Goal: Information Seeking & Learning: Learn about a topic

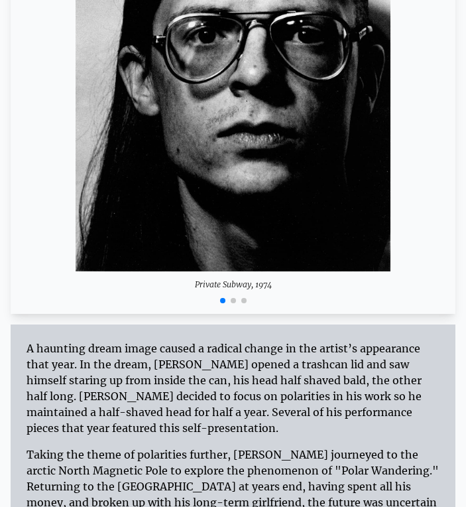
scroll to position [3034, 0]
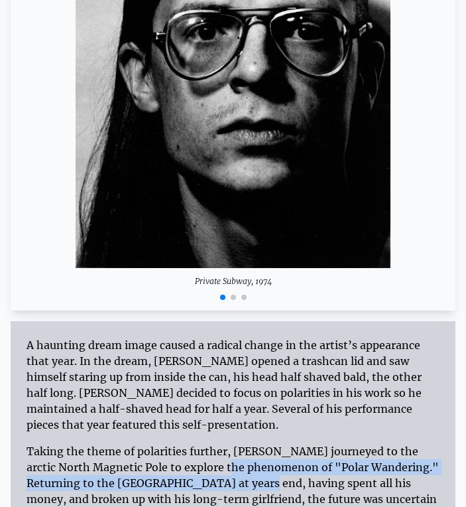
drag, startPoint x: 102, startPoint y: 391, endPoint x: 132, endPoint y: 411, distance: 36.3
click at [132, 433] on div "Taking the theme of polarities further, Alex journeyed to the arctic North Magn…" at bounding box center [233, 486] width 413 height 106
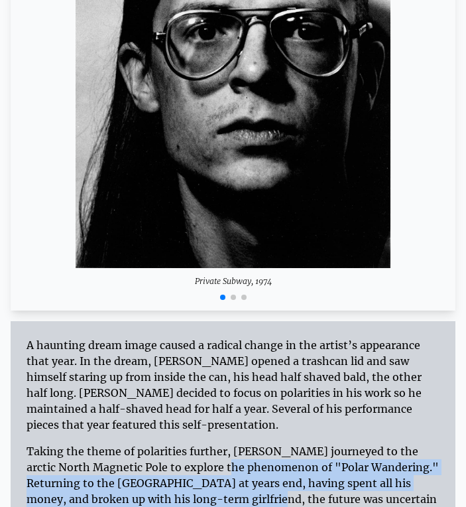
click at [132, 433] on div "Taking the theme of polarities further, Alex journeyed to the arctic North Magn…" at bounding box center [233, 486] width 413 height 106
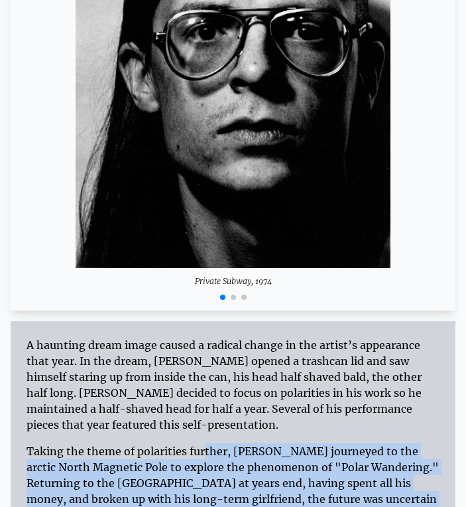
drag, startPoint x: 100, startPoint y: 370, endPoint x: 160, endPoint y: 432, distance: 86.8
click at [160, 433] on div "Taking the theme of polarities further, Alex journeyed to the arctic North Magn…" at bounding box center [233, 486] width 413 height 106
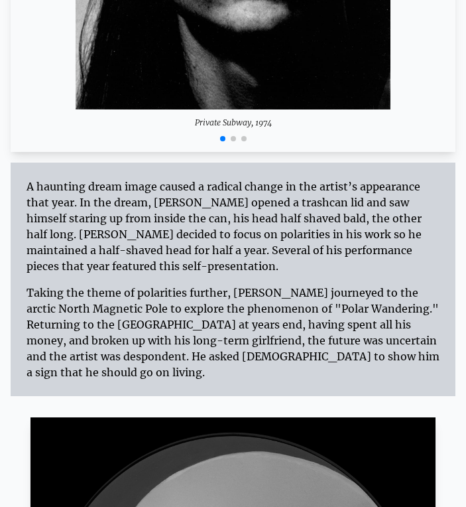
scroll to position [3193, 0]
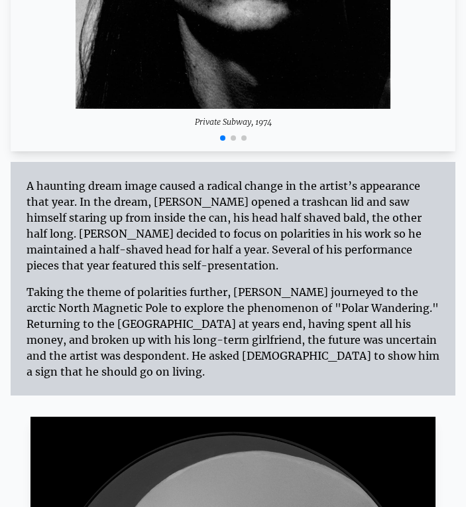
click at [156, 273] on div "Taking the theme of polarities further, [PERSON_NAME] journeyed to the arctic N…" at bounding box center [233, 326] width 413 height 106
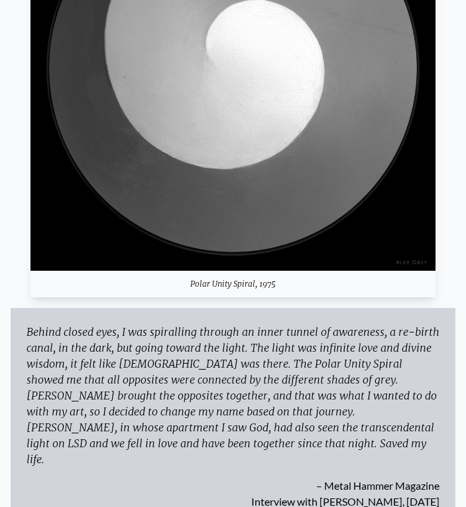
scroll to position [3746, 0]
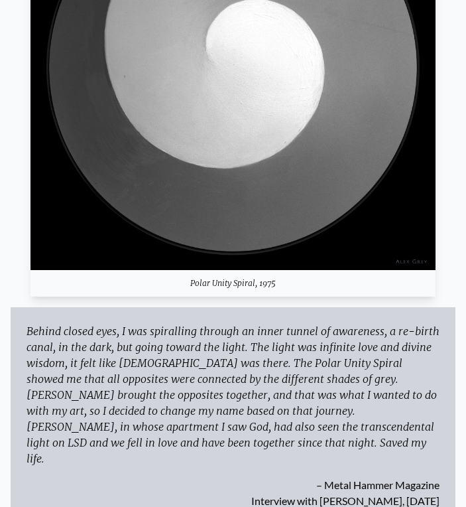
click at [173, 326] on div "Behind closed eyes, I was spiralling through an inner tunnel of awareness, a re…" at bounding box center [233, 394] width 413 height 143
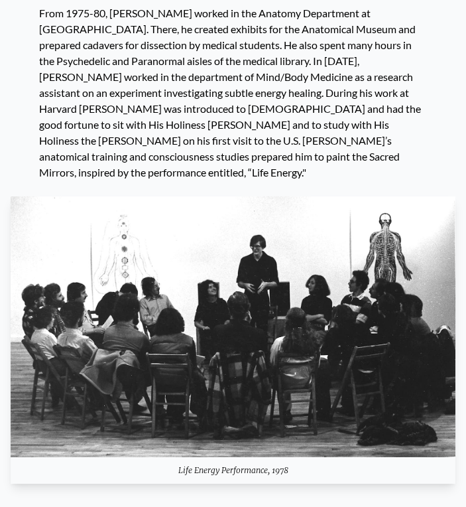
scroll to position [4852, 0]
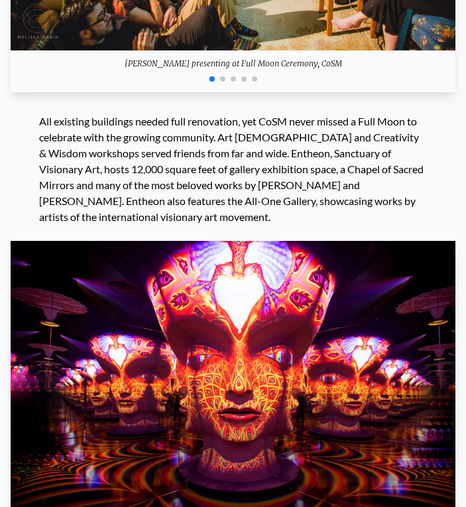
scroll to position [16539, 0]
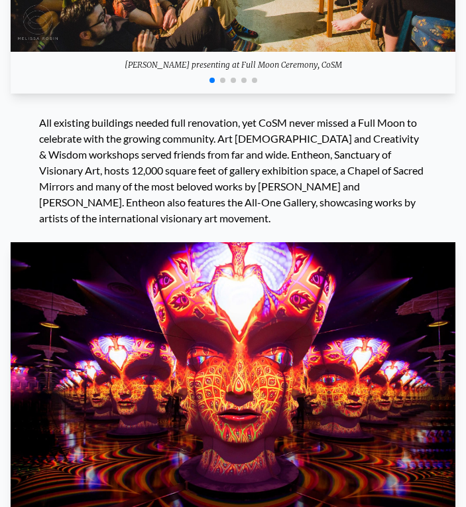
drag, startPoint x: 190, startPoint y: 139, endPoint x: 190, endPoint y: 166, distance: 27.2
drag, startPoint x: 149, startPoint y: 143, endPoint x: 153, endPoint y: 177, distance: 34.0
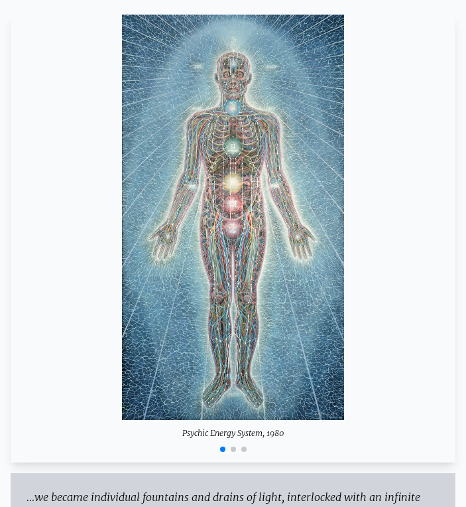
scroll to position [5729, 0]
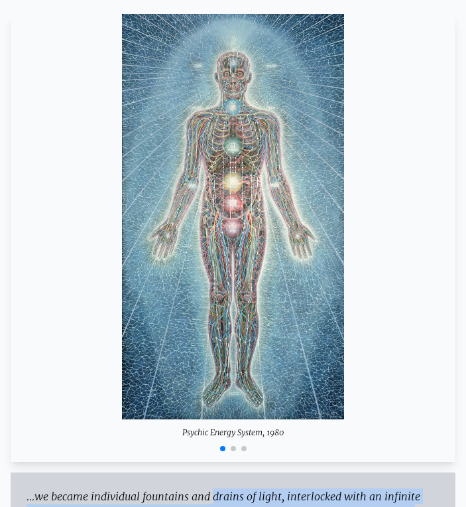
drag, startPoint x: 134, startPoint y: 305, endPoint x: 182, endPoint y: 358, distance: 71.9
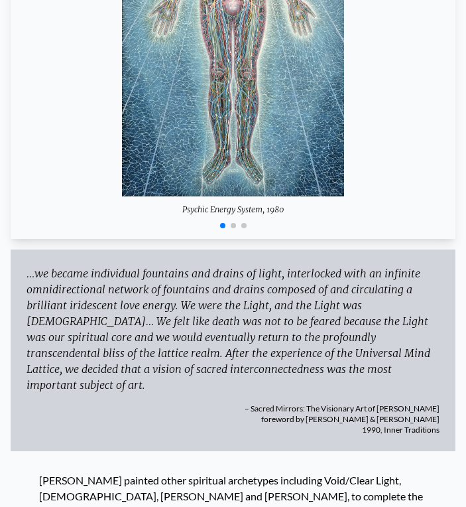
scroll to position [5954, 0]
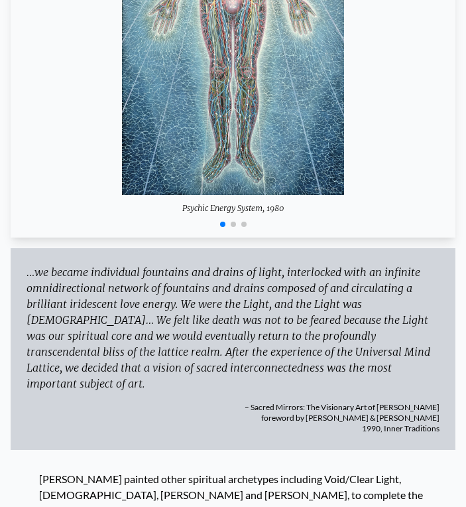
drag, startPoint x: 187, startPoint y: 348, endPoint x: 225, endPoint y: 455, distance: 112.7
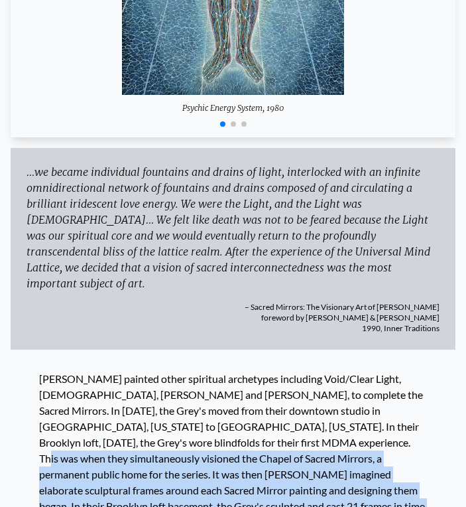
scroll to position [6056, 0]
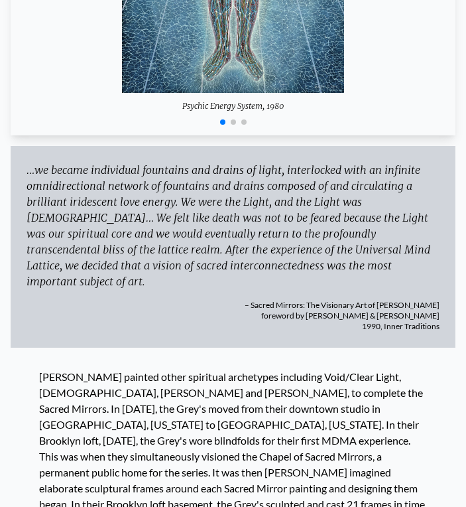
click at [245, 369] on div at bounding box center [233, 480] width 388 height 223
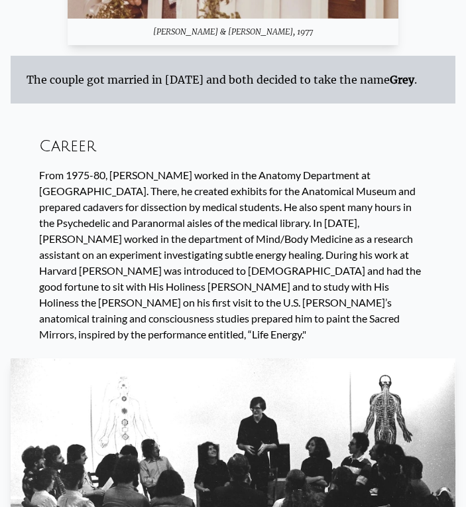
scroll to position [4692, 0]
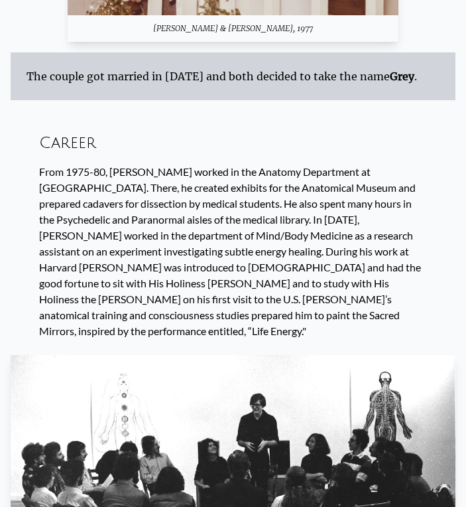
click at [157, 164] on div "From 1975-80, [PERSON_NAME] worked in the Anatomy Department at [GEOGRAPHIC_DAT…" at bounding box center [233, 251] width 388 height 175
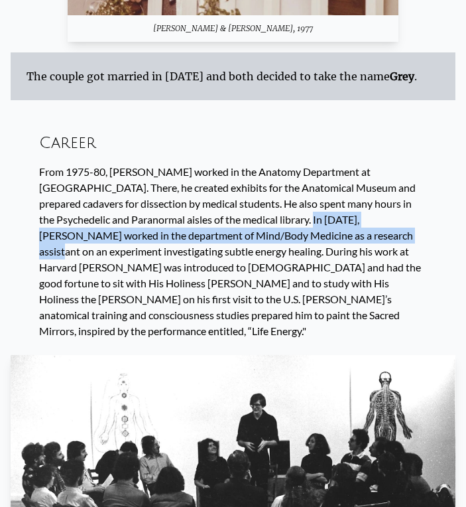
drag, startPoint x: 215, startPoint y: 107, endPoint x: 231, endPoint y: 118, distance: 19.5
click at [231, 164] on div "From 1975-80, [PERSON_NAME] worked in the Anatomy Department at [GEOGRAPHIC_DAT…" at bounding box center [233, 251] width 388 height 175
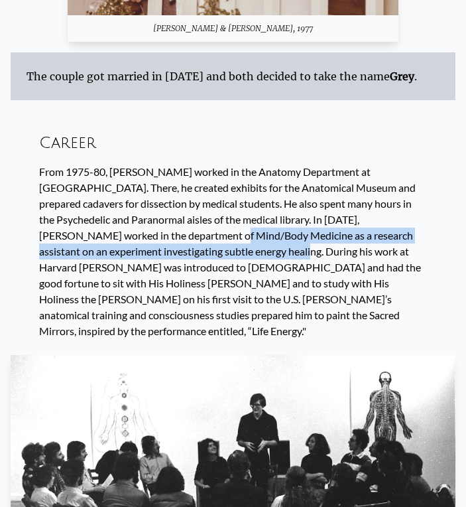
drag, startPoint x: 33, startPoint y: 123, endPoint x: 101, endPoint y: 138, distance: 69.9
click at [101, 164] on div "From 1975-80, [PERSON_NAME] worked in the Anatomy Department at [GEOGRAPHIC_DAT…" at bounding box center [233, 251] width 388 height 175
copy div "Mind/Body Medicine as a research assistant on an experiment investigating subtl…"
click at [180, 164] on div "From 1975-80, [PERSON_NAME] worked in the Anatomy Department at [GEOGRAPHIC_DAT…" at bounding box center [233, 251] width 388 height 175
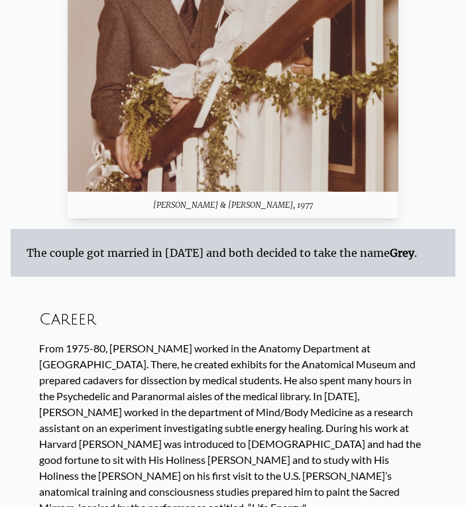
scroll to position [4528, 0]
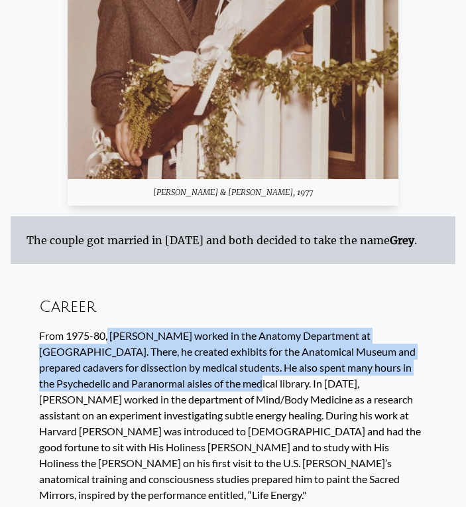
drag, startPoint x: 33, startPoint y: 220, endPoint x: 120, endPoint y: 268, distance: 99.5
click at [120, 328] on div "From 1975-80, [PERSON_NAME] worked in the Anatomy Department at [GEOGRAPHIC_DAT…" at bounding box center [233, 415] width 388 height 175
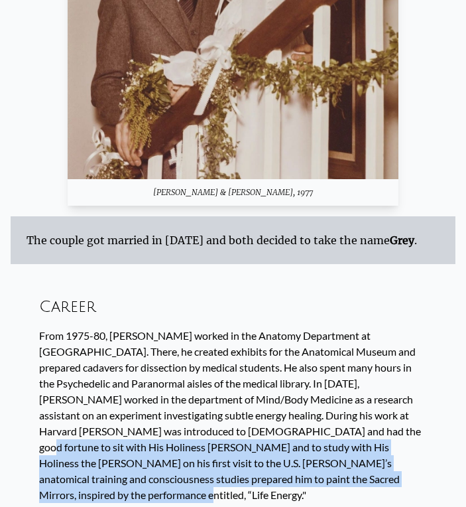
drag, startPoint x: 164, startPoint y: 312, endPoint x: 218, endPoint y: 367, distance: 77.4
click at [218, 367] on div "From 1975-80, [PERSON_NAME] worked in the Anatomy Department at [GEOGRAPHIC_DAT…" at bounding box center [233, 415] width 388 height 175
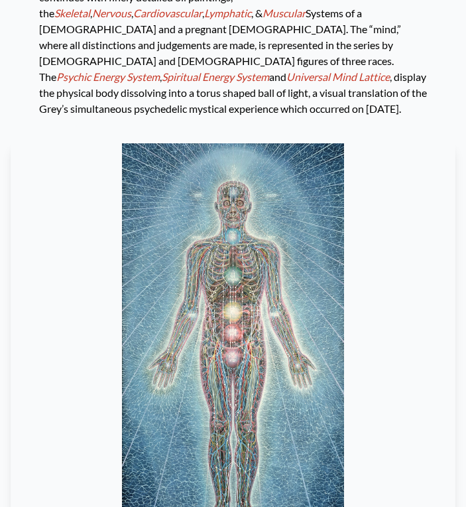
scroll to position [5666, 0]
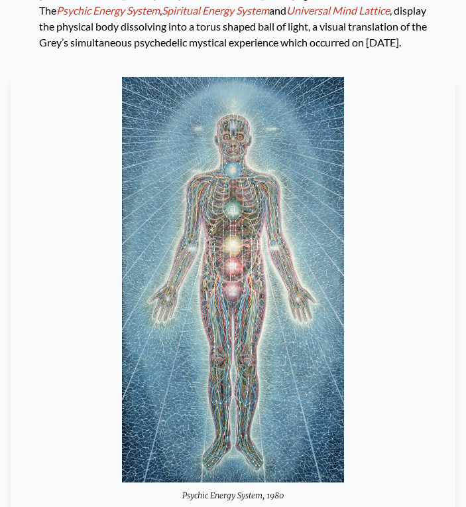
click at [234, 507] on span "Go to slide 2" at bounding box center [233, 511] width 5 height 5
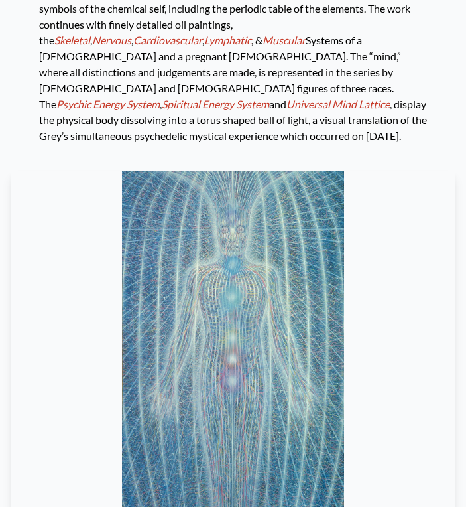
scroll to position [5534, 0]
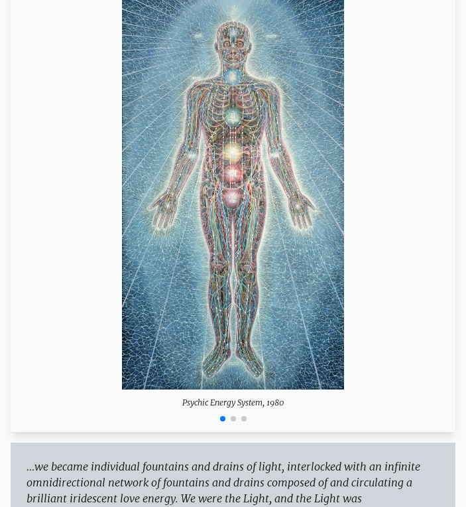
scroll to position [5799, 0]
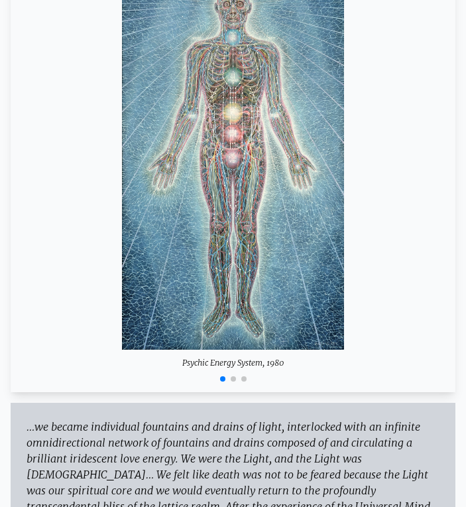
click at [234, 376] on span "Go to slide 2" at bounding box center [233, 378] width 5 height 5
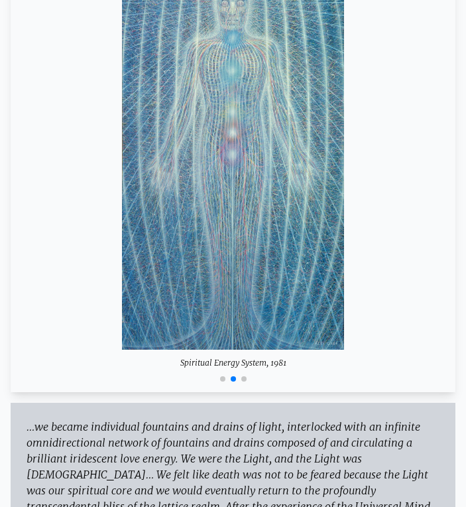
click at [245, 370] on div at bounding box center [233, 378] width 445 height 16
click at [245, 376] on span "Go to slide 3" at bounding box center [244, 378] width 5 height 5
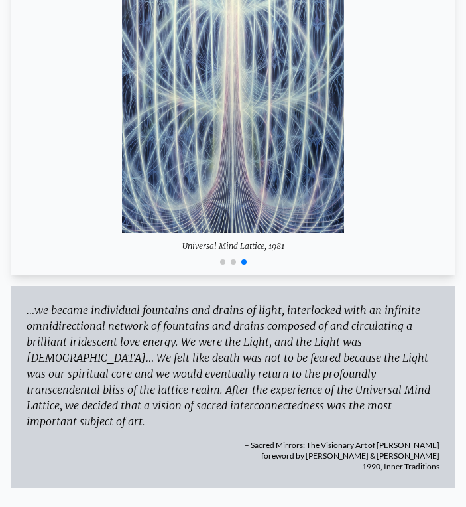
scroll to position [5932, 0]
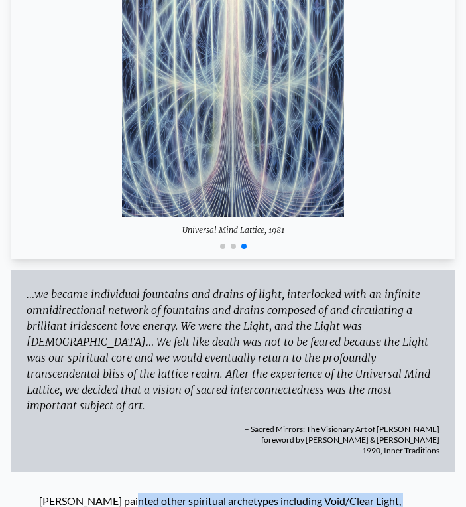
drag, startPoint x: 52, startPoint y: 307, endPoint x: 210, endPoint y: 340, distance: 161.4
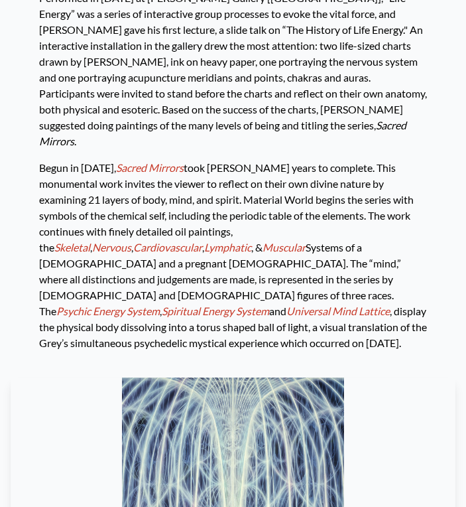
scroll to position [5268, 0]
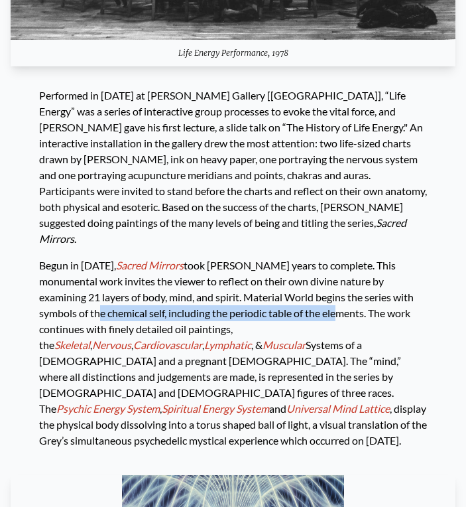
drag, startPoint x: 228, startPoint y: 167, endPoint x: 364, endPoint y: 155, distance: 137.3
click at [364, 247] on div "Begun in [DATE], Sacred Mirrors took [PERSON_NAME] years to complete. This monu…" at bounding box center [233, 348] width 388 height 202
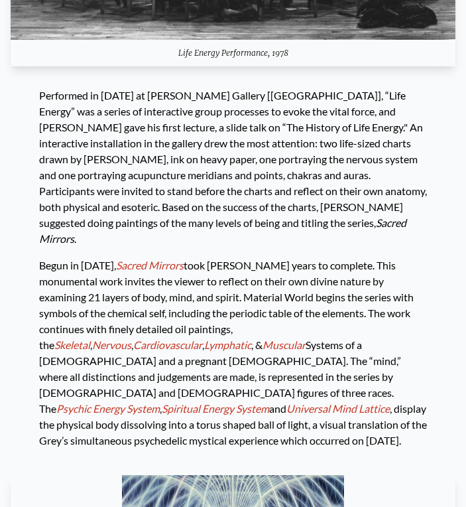
click at [144, 247] on div "Begun in [DATE], Sacred Mirrors took [PERSON_NAME] years to complete. This monu…" at bounding box center [233, 348] width 388 height 202
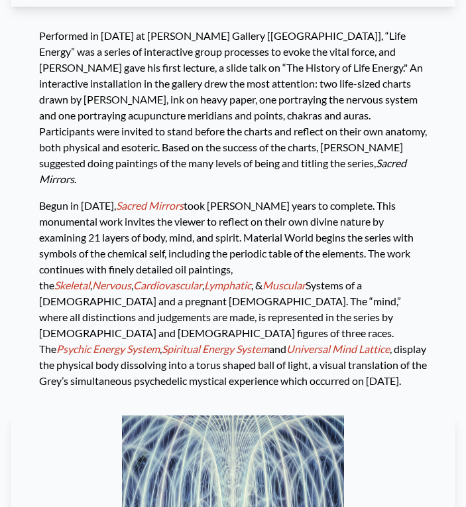
scroll to position [5335, 0]
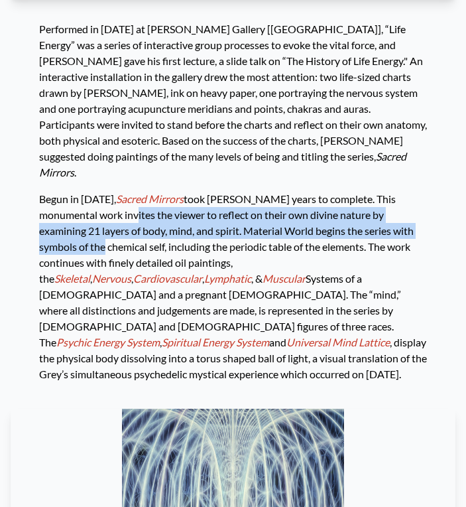
drag, startPoint x: 63, startPoint y: 69, endPoint x: 372, endPoint y: 86, distance: 309.0
click at [372, 180] on div "Begun in [DATE], Sacred Mirrors took [PERSON_NAME] years to complete. This monu…" at bounding box center [233, 281] width 388 height 202
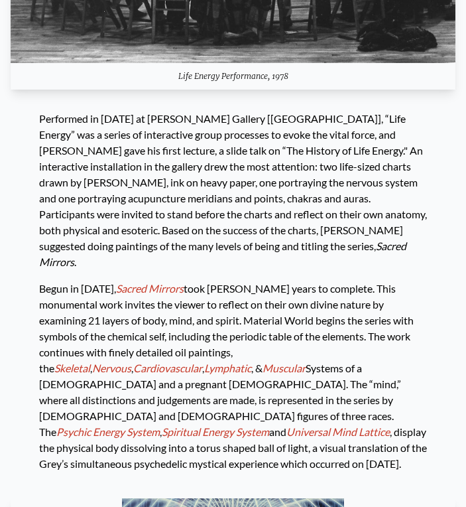
scroll to position [5202, 0]
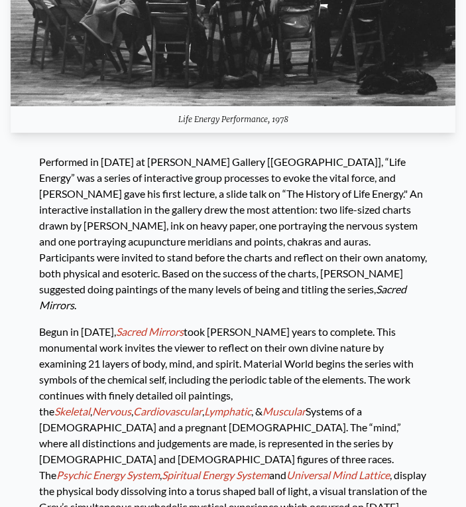
click at [162, 325] on em "Sacred Mirrors" at bounding box center [150, 331] width 68 height 13
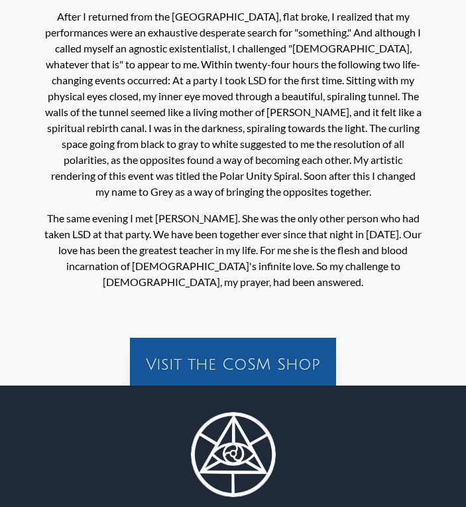
scroll to position [620, 0]
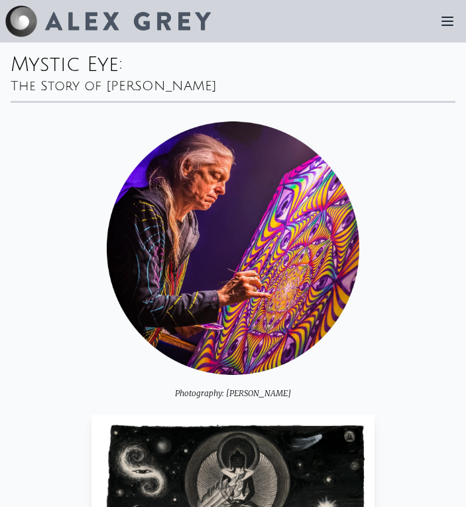
click at [445, 17] on icon at bounding box center [448, 21] width 11 height 8
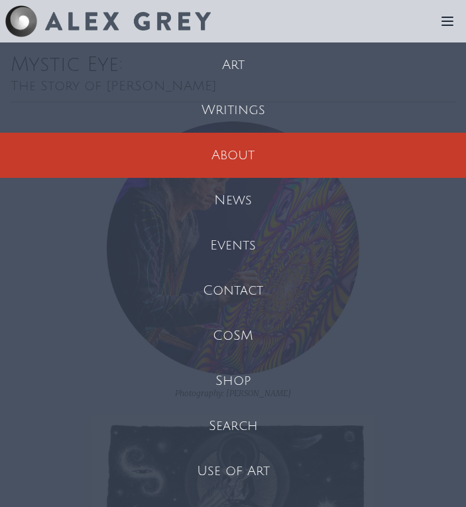
click at [257, 72] on div "Art" at bounding box center [233, 64] width 466 height 45
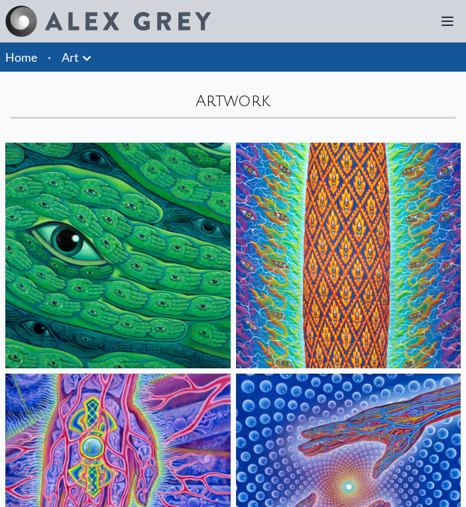
click at [80, 56] on icon at bounding box center [87, 58] width 16 height 16
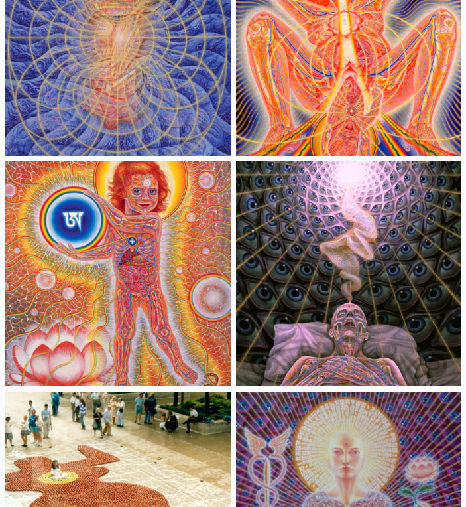
scroll to position [27411, 0]
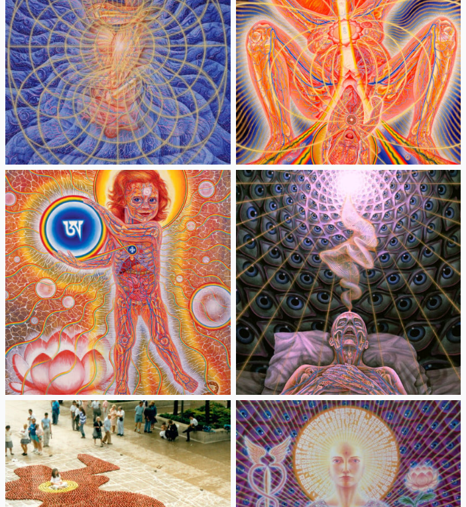
drag, startPoint x: 358, startPoint y: 309, endPoint x: 395, endPoint y: 303, distance: 37.5
click at [395, 303] on div at bounding box center [233, 253] width 466 height 507
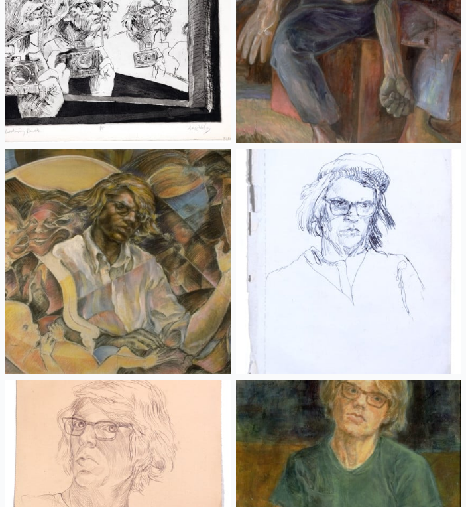
scroll to position [38268, 0]
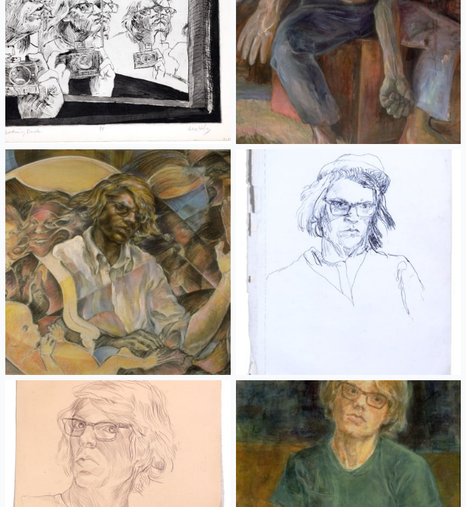
click at [127, 235] on img at bounding box center [118, 262] width 226 height 226
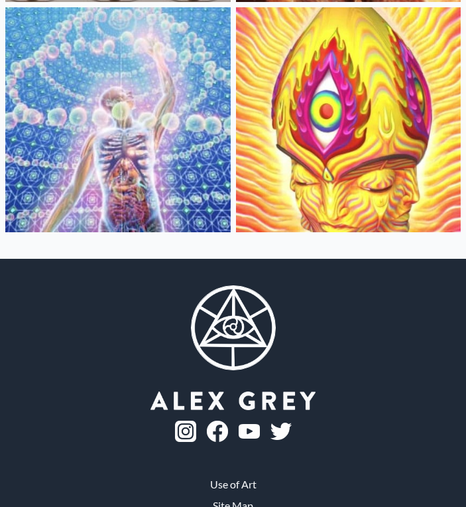
scroll to position [364, 0]
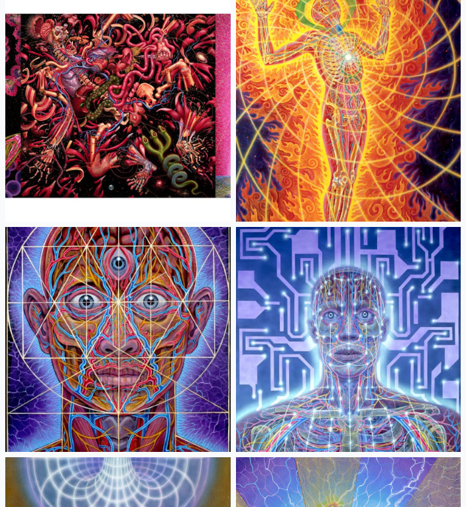
scroll to position [2914, 0]
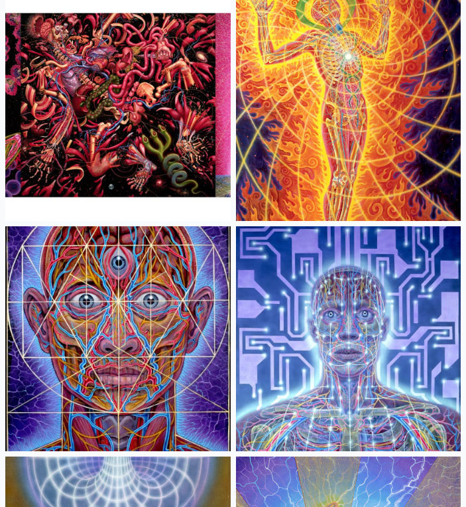
click at [131, 132] on img at bounding box center [118, 108] width 226 height 226
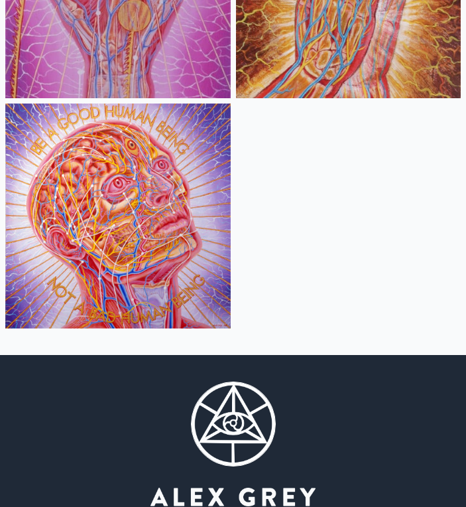
scroll to position [3981, 0]
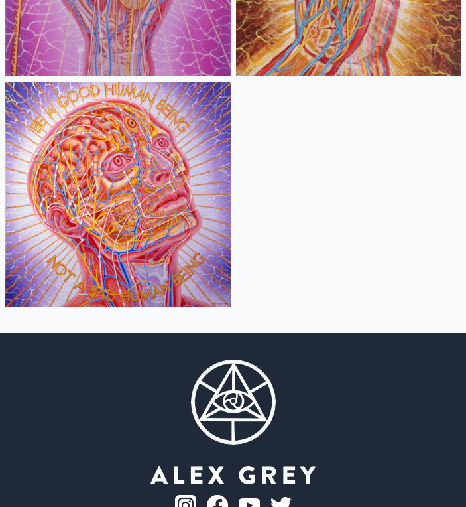
click at [142, 240] on img at bounding box center [118, 195] width 226 height 226
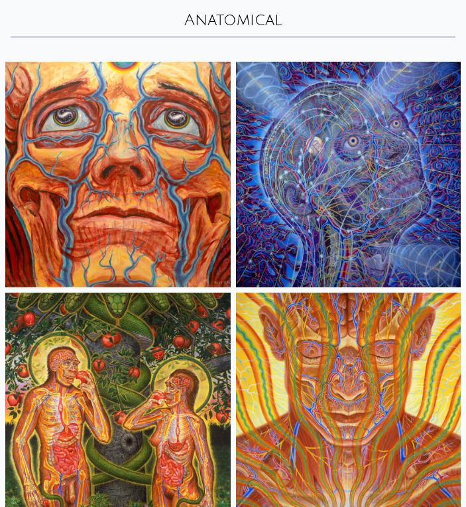
scroll to position [0, 0]
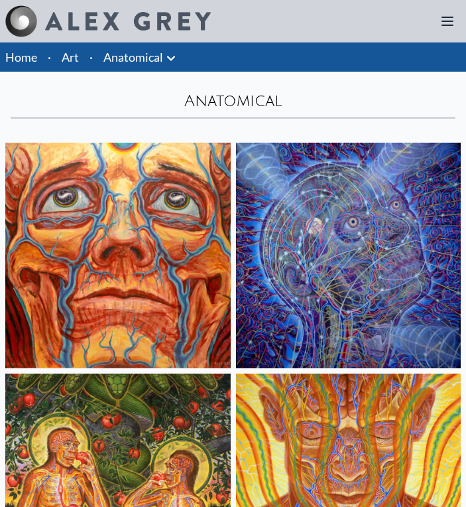
click at [139, 230] on img at bounding box center [118, 256] width 226 height 226
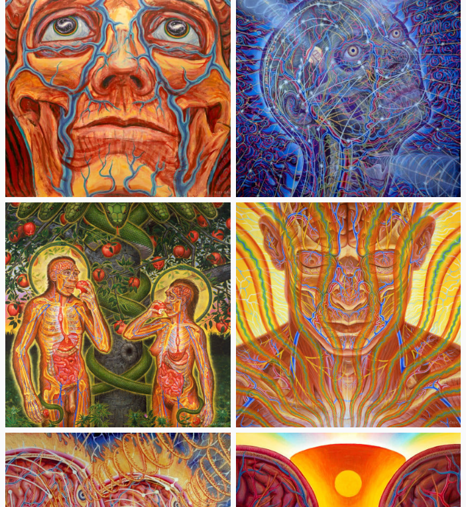
scroll to position [172, 0]
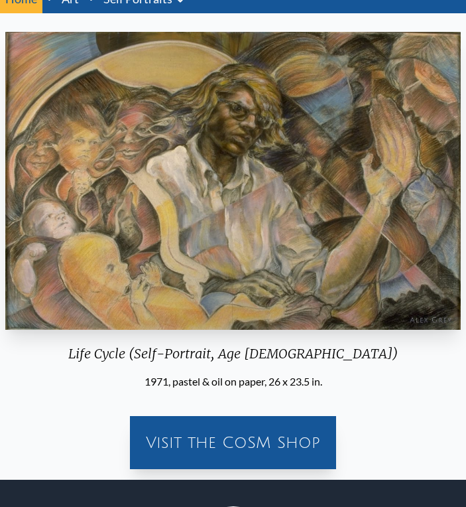
scroll to position [58, 0]
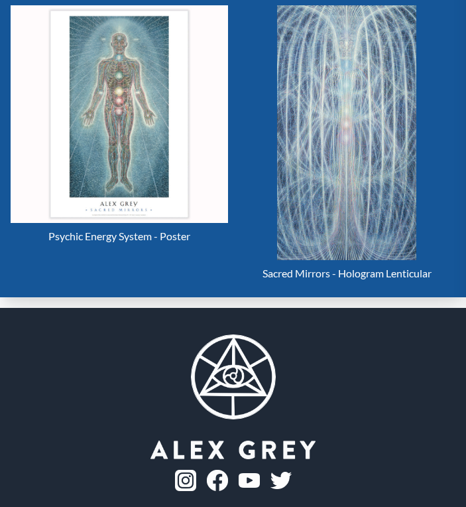
scroll to position [667, 0]
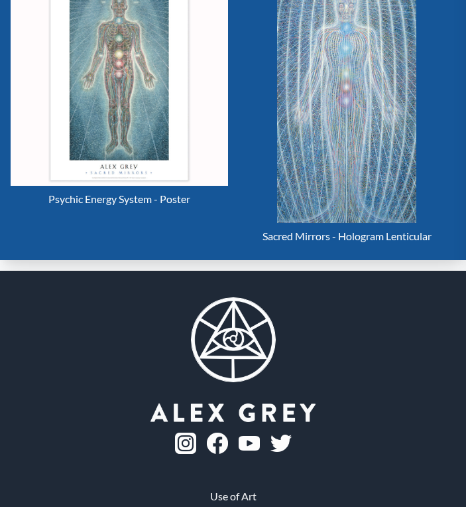
click at [334, 169] on img "15 / 23" at bounding box center [346, 95] width 139 height 255
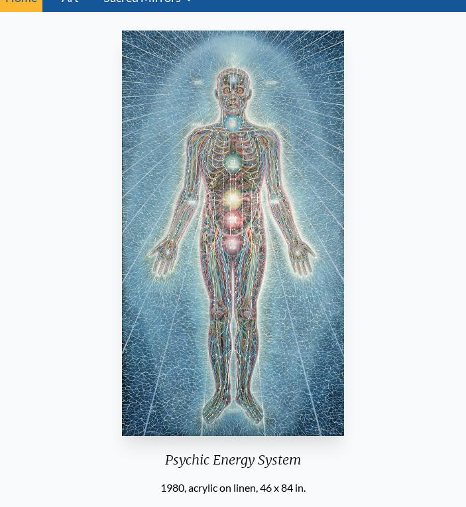
scroll to position [0, 0]
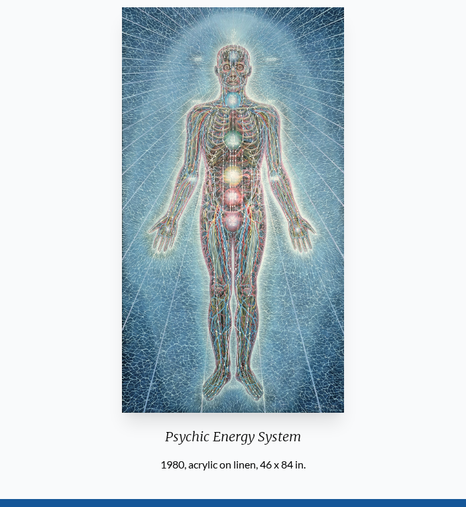
scroll to position [66, 0]
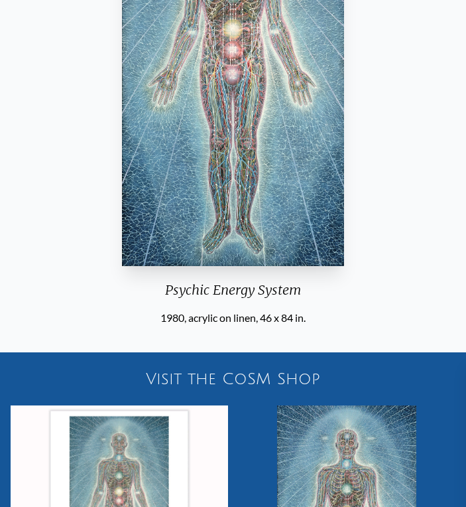
scroll to position [176, 0]
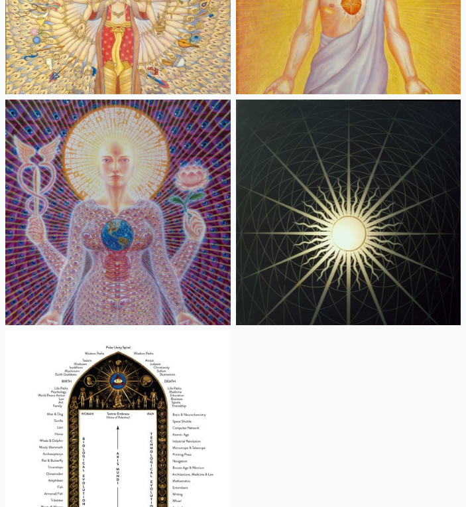
scroll to position [2322, 0]
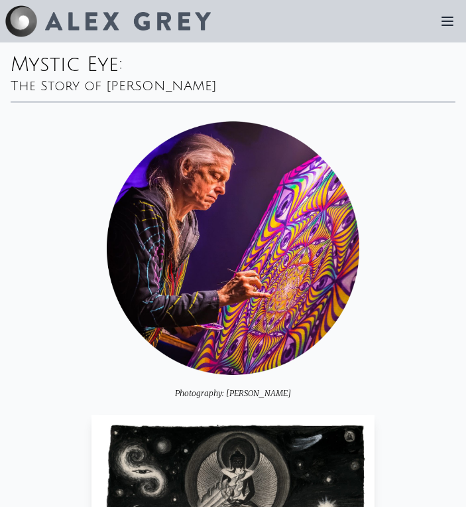
scroll to position [5083, 0]
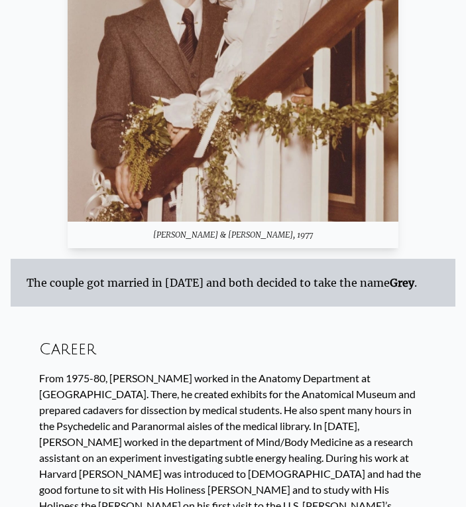
click at [175, 380] on div "From 1975-80, [PERSON_NAME] worked in the Anatomy Department at [GEOGRAPHIC_DAT…" at bounding box center [233, 457] width 388 height 175
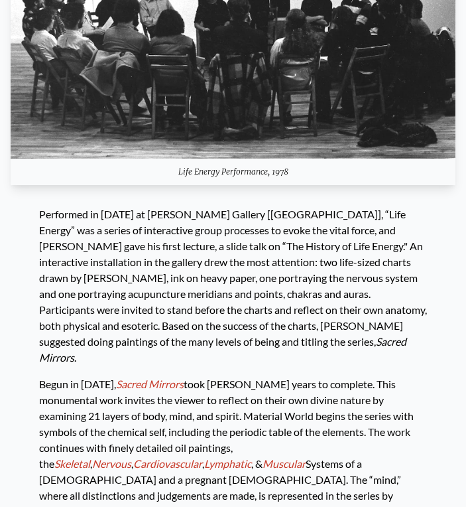
scroll to position [5282, 0]
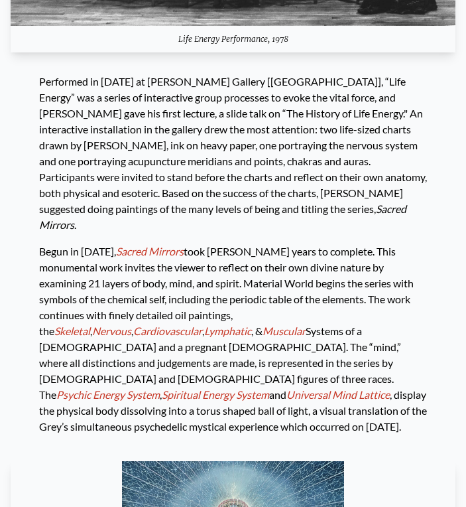
click at [376, 253] on div "Begun in [DATE], Sacred Mirrors took [PERSON_NAME] years to complete. This monu…" at bounding box center [233, 334] width 388 height 202
drag, startPoint x: 345, startPoint y: 189, endPoint x: 357, endPoint y: 188, distance: 12.0
click at [357, 233] on div "Begun in [DATE], Sacred Mirrors took [PERSON_NAME] years to complete. This monu…" at bounding box center [233, 334] width 388 height 202
drag, startPoint x: 240, startPoint y: 119, endPoint x: 242, endPoint y: 127, distance: 8.2
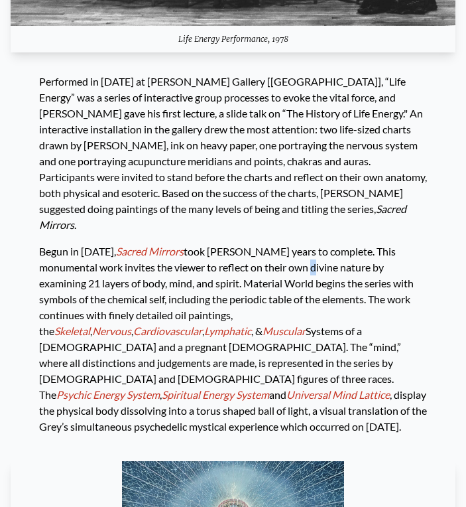
click at [242, 233] on div "Begun in [DATE], Sacred Mirrors took [PERSON_NAME] years to complete. This monu…" at bounding box center [233, 334] width 388 height 202
click at [247, 233] on div "Begun in [DATE], Sacred Mirrors took [PERSON_NAME] years to complete. This monu…" at bounding box center [233, 334] width 388 height 202
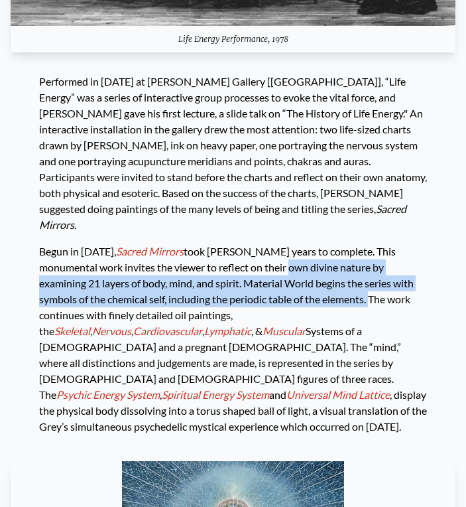
drag, startPoint x: 224, startPoint y: 120, endPoint x: 250, endPoint y: 151, distance: 40.5
click at [250, 233] on div "Begun in [DATE], Sacred Mirrors took [PERSON_NAME] years to complete. This monu…" at bounding box center [233, 334] width 388 height 202
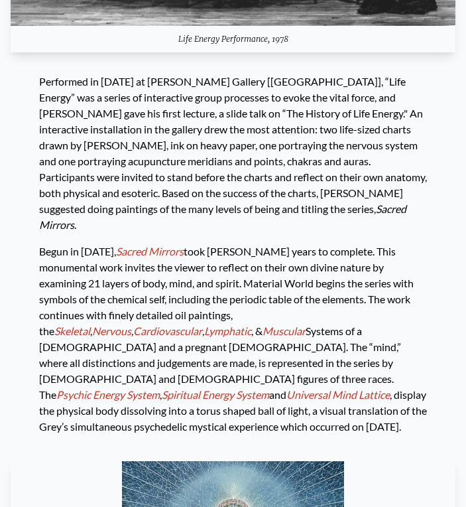
click at [265, 233] on div "Begun in [DATE], Sacred Mirrors took [PERSON_NAME] years to complete. This monu…" at bounding box center [233, 334] width 388 height 202
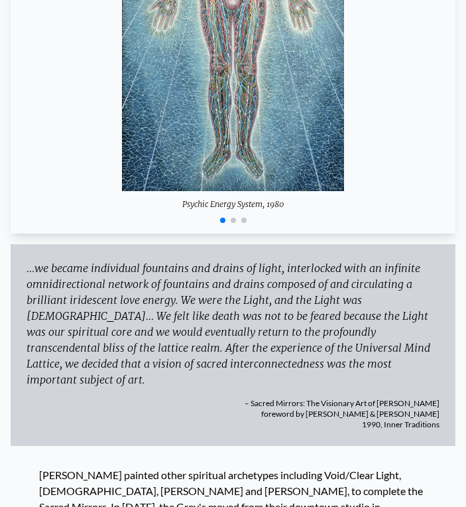
scroll to position [5958, 0]
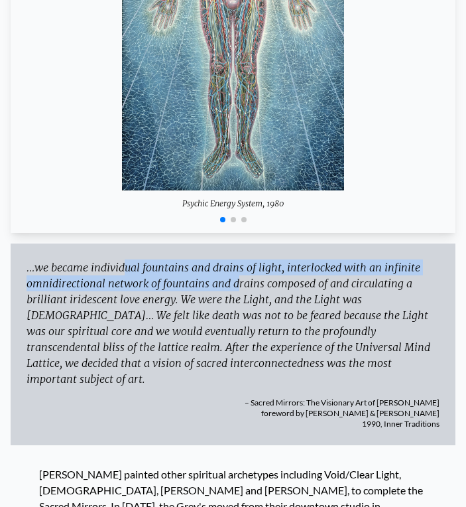
drag, startPoint x: 36, startPoint y: 92, endPoint x: 155, endPoint y: 106, distance: 119.6
click at [155, 259] on div "…we became individual fountains and drains of light, interlocked with an infini…" at bounding box center [233, 322] width 413 height 127
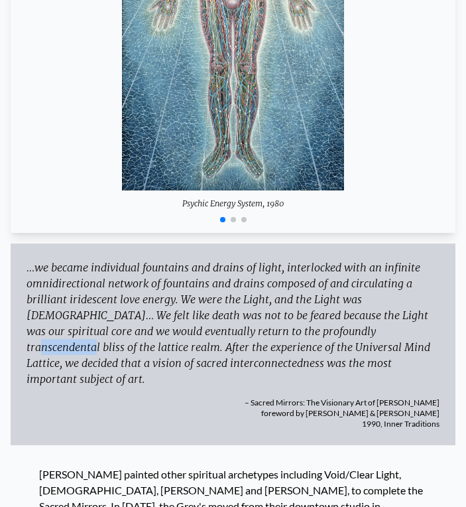
drag, startPoint x: 238, startPoint y: 153, endPoint x: 295, endPoint y: 157, distance: 57.2
click at [295, 259] on div "…we became individual fountains and drains of light, interlocked with an infini…" at bounding box center [233, 322] width 413 height 127
drag, startPoint x: 363, startPoint y: 180, endPoint x: 391, endPoint y: 127, distance: 60.0
click at [391, 259] on div "…we became individual fountains and drains of light, interlocked with an infini…" at bounding box center [233, 322] width 413 height 127
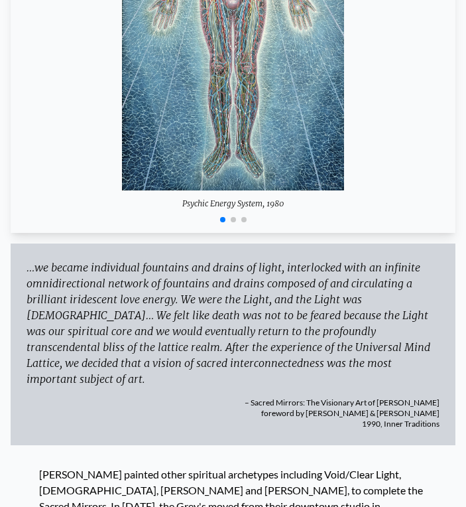
copy div "We felt like death was not to be feared because the Light was our spiritual cor…"
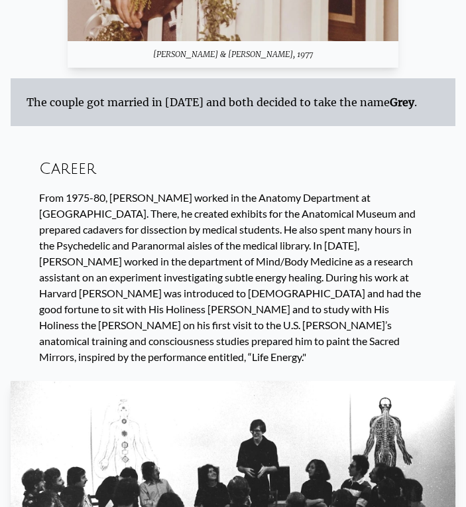
scroll to position [4526, 0]
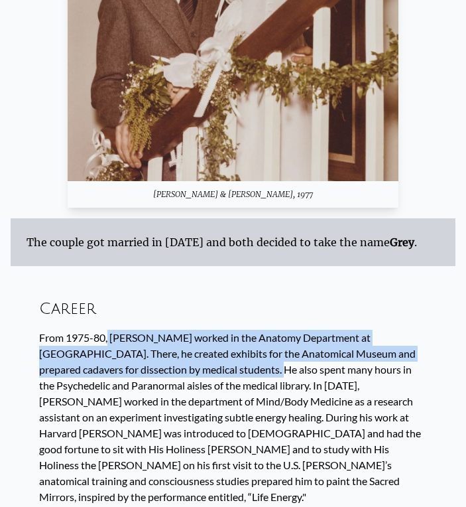
drag, startPoint x: 31, startPoint y: 226, endPoint x: 175, endPoint y: 253, distance: 146.7
click at [175, 277] on div "Career From 1975-80, [PERSON_NAME] worked in the Anatomy Department at [GEOGRAP…" at bounding box center [233, 399] width 445 height 244
copy div "From 1975-80, [PERSON_NAME] worked in the Anatomy Department at [GEOGRAPHIC_DAT…"
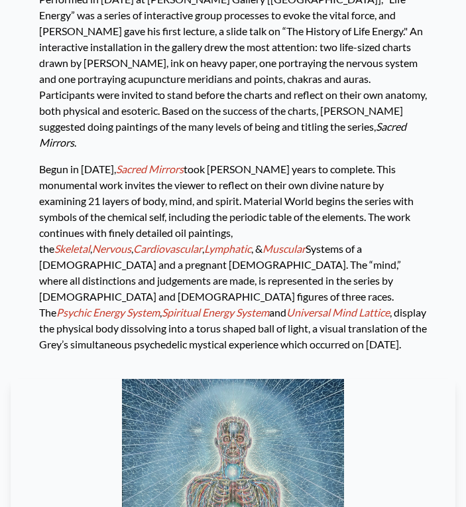
scroll to position [5389, 0]
